Goal: Task Accomplishment & Management: Manage account settings

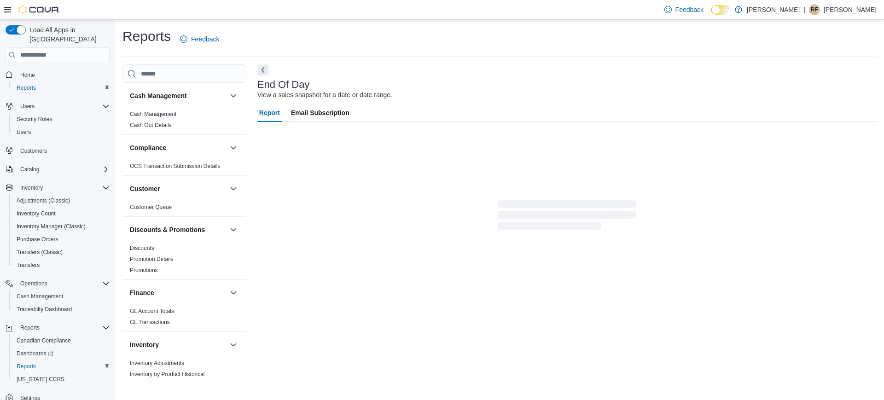
drag, startPoint x: 0, startPoint y: 0, endPoint x: 177, endPoint y: -70, distance: 190.2
click at [177, 0] on html "Feedback Dark Mode Kush Korner Cannabis | RF [PERSON_NAME] Load All Apps in New…" at bounding box center [442, 200] width 884 height 400
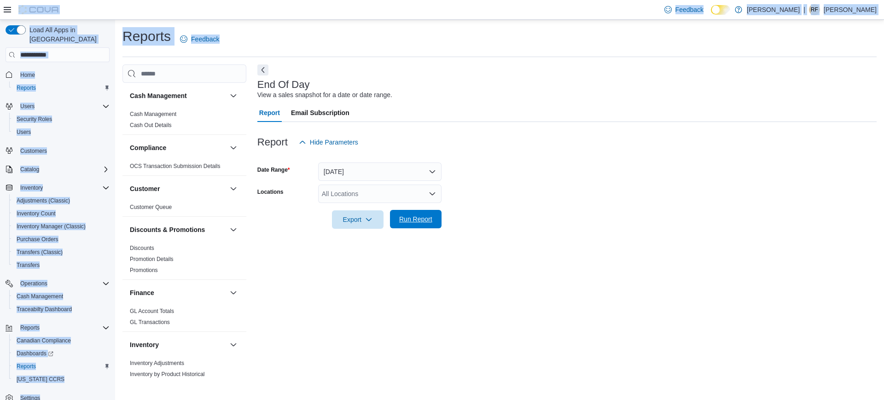
click at [428, 213] on span "Run Report" at bounding box center [416, 219] width 41 height 18
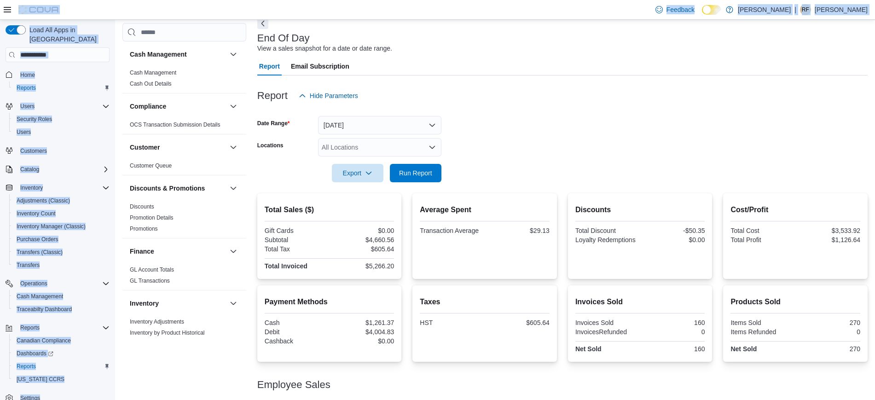
scroll to position [61, 0]
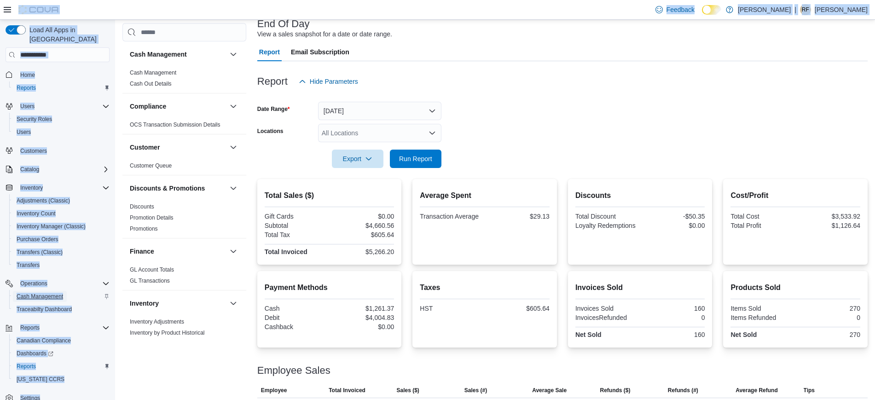
click at [48, 293] on span "Cash Management" at bounding box center [40, 296] width 47 height 7
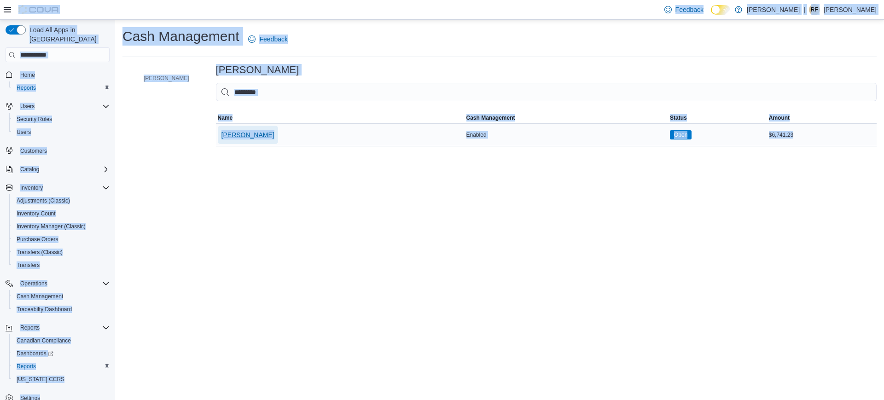
click at [266, 134] on span "[PERSON_NAME]" at bounding box center [247, 134] width 53 height 9
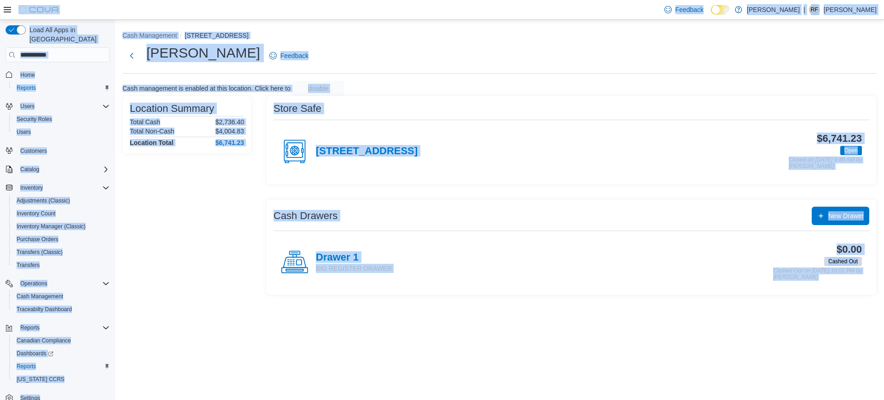
click at [418, 143] on div "[STREET_ADDRESS]" at bounding box center [349, 152] width 137 height 28
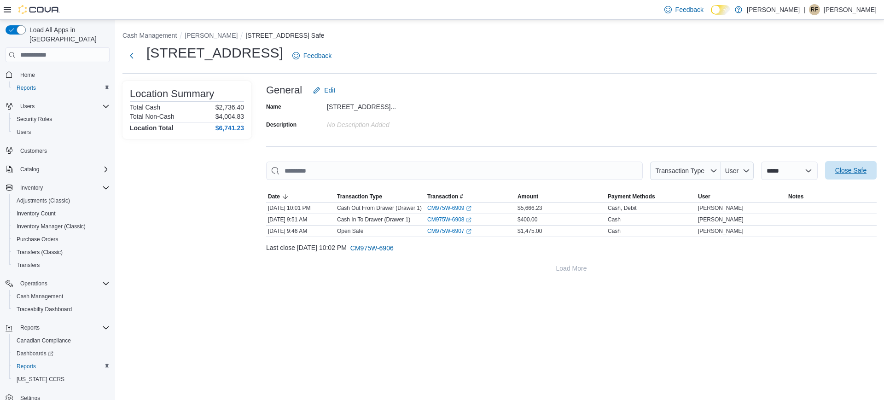
click at [856, 177] on span "Close Safe" at bounding box center [851, 170] width 41 height 18
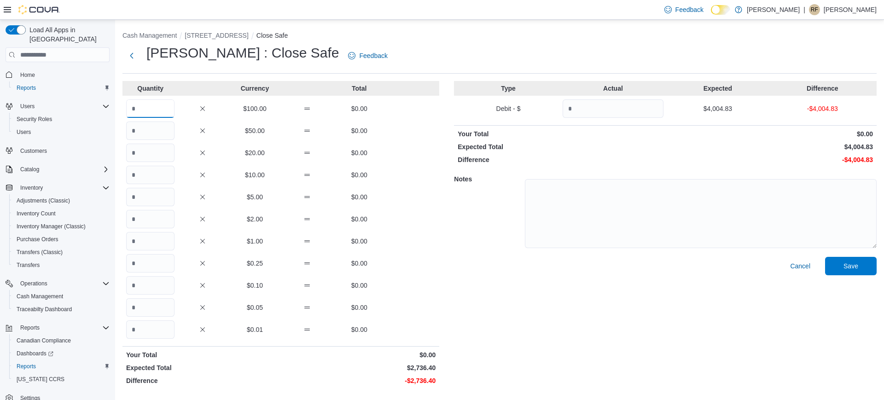
click at [147, 108] on input "Quantity" at bounding box center [150, 108] width 48 height 18
type input "**"
click at [147, 157] on input "Quantity" at bounding box center [150, 153] width 48 height 18
type input "*"
click at [148, 172] on input "Quantity" at bounding box center [150, 175] width 48 height 18
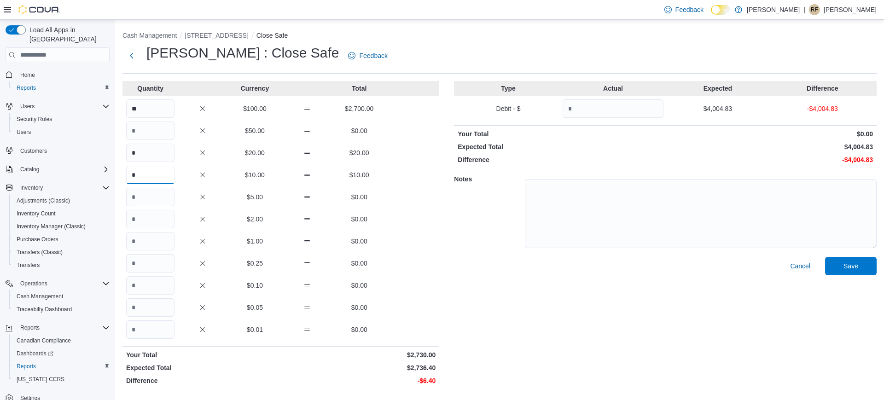
type input "*"
click at [154, 194] on input "Quantity" at bounding box center [150, 197] width 48 height 18
type input "*"
click at [151, 242] on input "Quantity" at bounding box center [150, 241] width 48 height 18
type input "*"
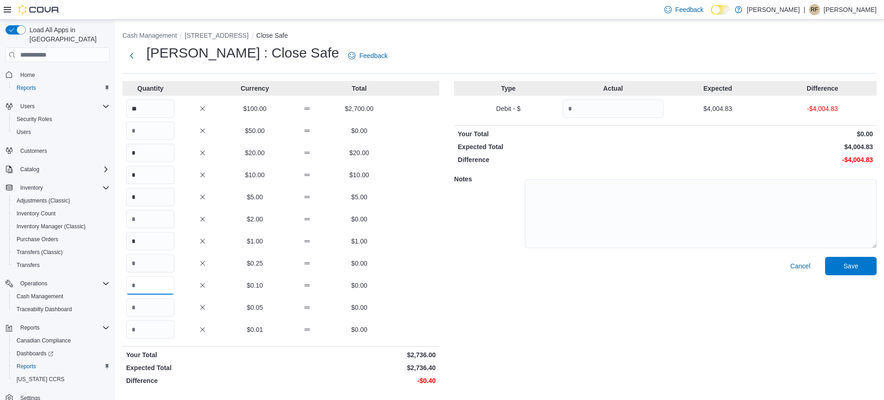
click at [156, 284] on input "Quantity" at bounding box center [150, 285] width 48 height 18
type input "*"
click at [597, 104] on input "Quantity" at bounding box center [613, 108] width 101 height 18
type input "*******"
click at [847, 264] on span "Save" at bounding box center [851, 265] width 15 height 9
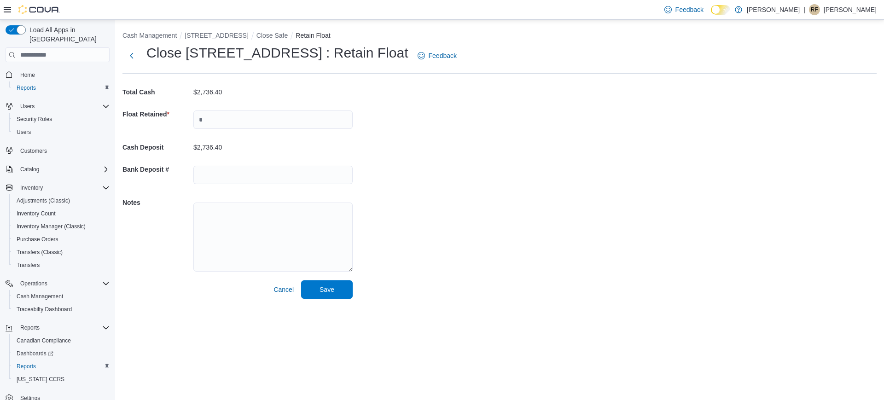
click at [309, 130] on div at bounding box center [272, 119] width 159 height 29
click at [304, 123] on input "text" at bounding box center [272, 120] width 159 height 18
type input "****"
click at [329, 286] on span "Save" at bounding box center [327, 289] width 15 height 9
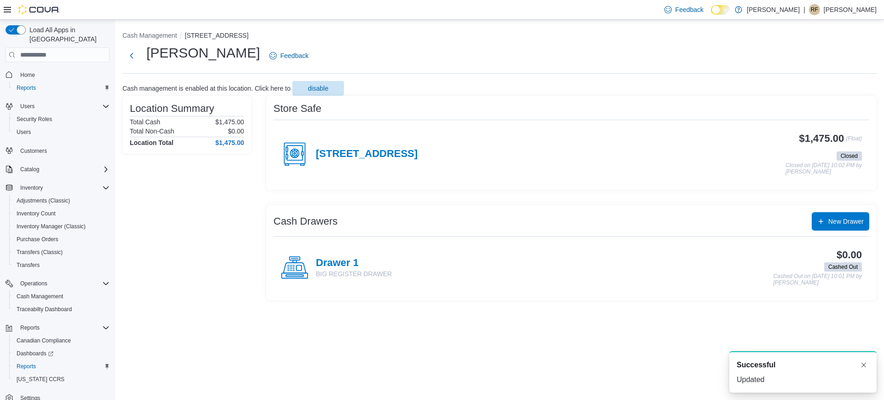
click at [843, 5] on p "[PERSON_NAME]" at bounding box center [850, 9] width 53 height 11
click at [804, 83] on button "Sign Out" at bounding box center [830, 89] width 85 height 15
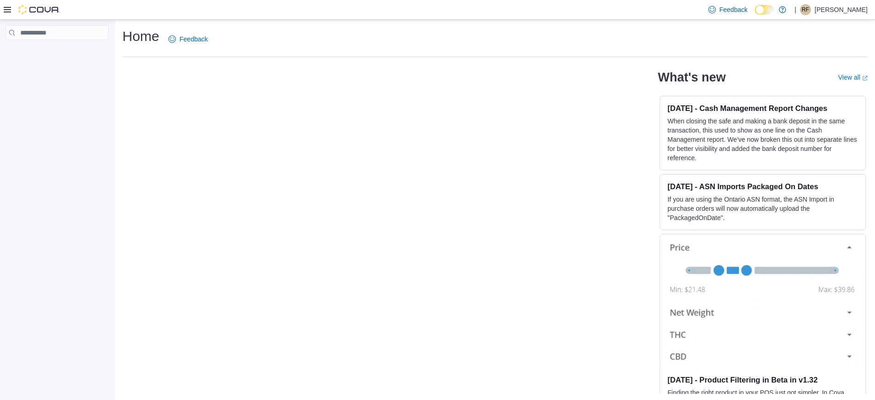
click at [845, 10] on p "[PERSON_NAME]" at bounding box center [841, 9] width 53 height 11
